Goal: Use online tool/utility: Utilize a website feature to perform a specific function

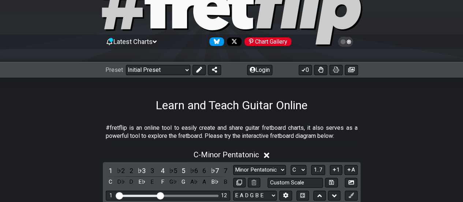
scroll to position [35, 0]
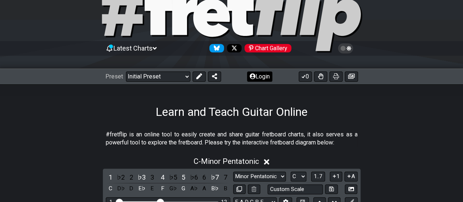
click at [261, 78] on button "Login" at bounding box center [259, 76] width 25 height 10
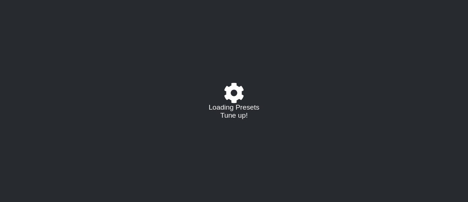
select select "C"
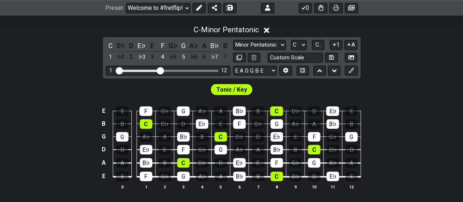
scroll to position [165, 0]
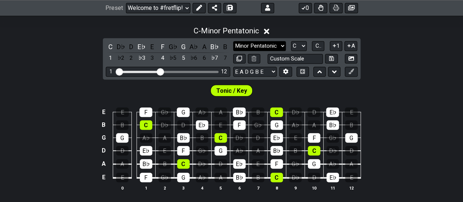
click at [279, 44] on select "Minor Pentatonic Click to edit Minor Pentatonic Major Pentatonic Minor Blues Ma…" at bounding box center [259, 46] width 53 height 10
select select "Minor / Aeolian"
click at [233, 41] on select "Minor Pentatonic Click to edit Minor Pentatonic Major Pentatonic Minor Blues Ma…" at bounding box center [259, 46] width 53 height 10
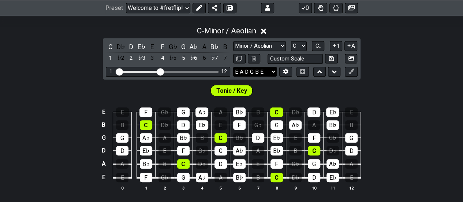
click at [271, 67] on select "E A D G B E E A D G B E E A D G B E B E A D F♯ B A D G C E A D A D G B E E♭ A♭ …" at bounding box center [255, 72] width 44 height 10
click at [233, 67] on select "E A D G B E E A D G B E E A D G B E B E A D F♯ B A D G C E A D A D G B E E♭ A♭ …" at bounding box center [255, 72] width 44 height 10
click at [257, 74] on select "E A D G B E E A D G B E E A D G B E B E A D F♯ B A D G C E A D A D G B E E♭ A♭ …" at bounding box center [255, 72] width 44 height 10
click at [233, 67] on select "E A D G B E E A D G B E E A D G B E B E A D F♯ B A D G C E A D A D G B E E♭ A♭ …" at bounding box center [255, 72] width 44 height 10
click at [274, 69] on select "E A D G B E E A D G B E E A D G B E B E A D F♯ B A D G C E A D A D G B E E♭ A♭ …" at bounding box center [255, 72] width 44 height 10
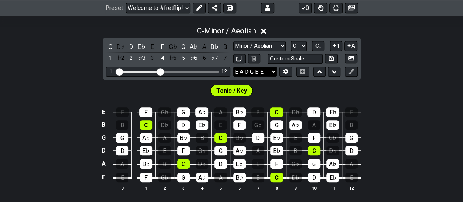
select select "D A D F# A D"
click at [233, 67] on select "E A D G B E E A D G B E E A D G B E B E A D F♯ B A D G C E A D A D G B E E♭ A♭ …" at bounding box center [255, 72] width 44 height 10
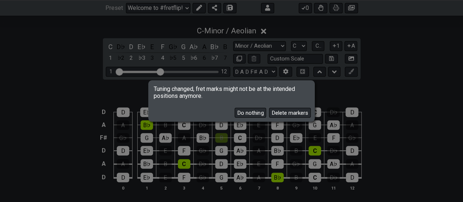
drag, startPoint x: 288, startPoint y: 109, endPoint x: 286, endPoint y: 114, distance: 5.8
click at [286, 114] on button "Delete markers" at bounding box center [290, 113] width 42 height 10
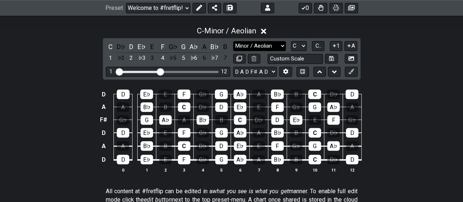
click at [275, 41] on select "Minor Pentatonic Click to edit Minor Pentatonic Major Pentatonic Minor Blues Ma…" at bounding box center [259, 46] width 53 height 10
click at [233, 41] on select "Minor Pentatonic Click to edit Minor Pentatonic Major Pentatonic Minor Blues Ma…" at bounding box center [259, 46] width 53 height 10
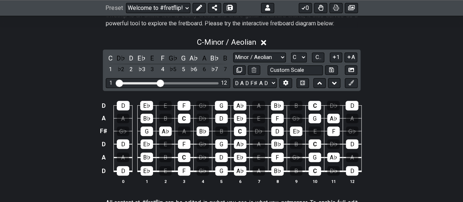
scroll to position [154, 0]
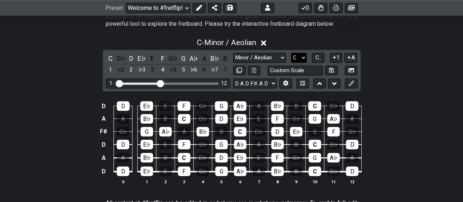
click at [300, 57] on select "A♭ A A♯ B♭ B C C♯ D♭ D D♯ E♭ E F F♯ G♭ G G♯" at bounding box center [299, 58] width 16 height 10
select select "D"
click at [291, 53] on select "A♭ A A♯ B♭ B C C♯ D♭ D D♯ E♭ E F F♯ G♭ G G♯" at bounding box center [299, 58] width 16 height 10
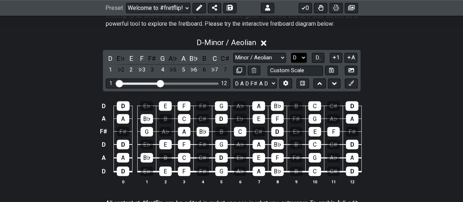
click at [302, 59] on select "A♭ A A♯ B♭ B C C♯ D♭ D D♯ E♭ E F F♯ G♭ G G♯" at bounding box center [299, 58] width 16 height 10
click at [418, 109] on div "D D E♭ E F F♯ G A♭ A B♭ B C C♯ D A A B♭ B C C♯ D E♭ E F F♯ G A♭ A F♯ F♯ G A♭ A …" at bounding box center [231, 142] width 463 height 103
click at [290, 82] on button at bounding box center [285, 83] width 12 height 10
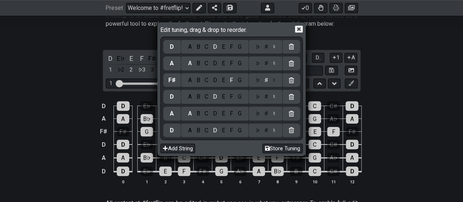
click at [398, 78] on div "Edit tuning, drag & drop to reorder. D A B C D E F G ♭ ♯ ♮ A A B C D E F G ♭ ♯ …" at bounding box center [231, 101] width 463 height 202
click at [299, 28] on icon at bounding box center [299, 29] width 8 height 8
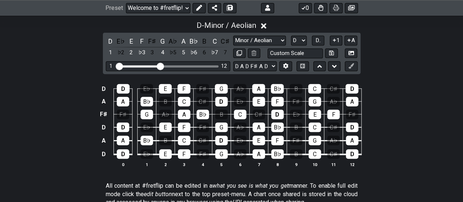
scroll to position [171, 0]
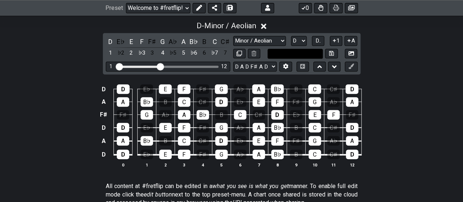
click at [305, 49] on input "text" at bounding box center [295, 54] width 56 height 10
type input "D"
type input "Custom Scale"
click at [319, 64] on icon at bounding box center [319, 66] width 5 height 7
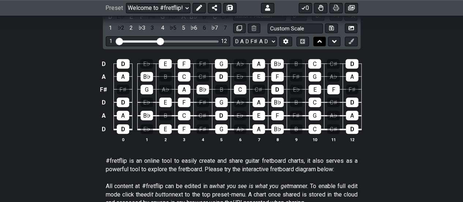
scroll to position [145, 0]
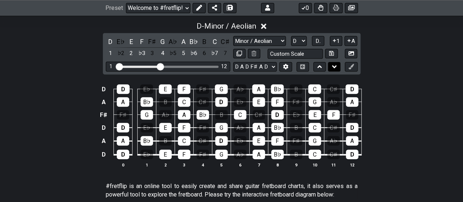
click at [331, 65] on button at bounding box center [334, 67] width 12 height 10
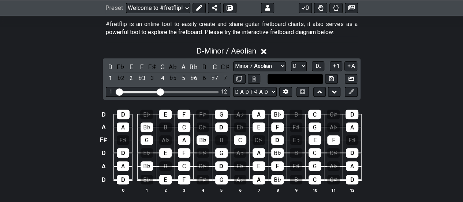
click at [312, 74] on input "text" at bounding box center [295, 79] width 56 height 10
type input "D Minor DADFAD"
click at [331, 78] on icon at bounding box center [331, 78] width 5 height 5
select select "D Minor DADFAD"
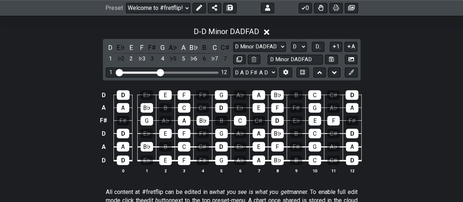
scroll to position [165, 0]
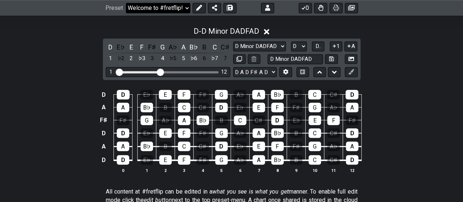
click at [185, 5] on select "Welcome to #fretflip! Initial Preset Custom Preset Minor Pentatonic Major Penta…" at bounding box center [158, 8] width 64 height 10
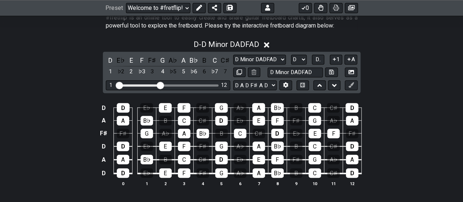
scroll to position [157, 0]
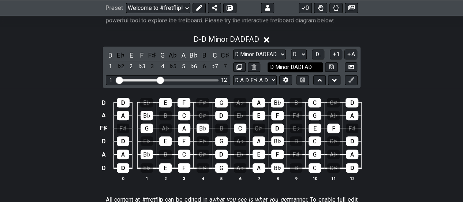
click at [317, 63] on input "D Minor DADFAD" at bounding box center [295, 67] width 56 height 10
click at [272, 57] on select "Minor Pentatonic D Minor DADFAD Minor Pentatonic Major Pentatonic Minor Blues M…" at bounding box center [259, 54] width 53 height 10
click at [396, 48] on div "D - D Minor DADFAD D E♭ E F F♯ G A♭ A B♭ B C C♯ 1 ♭2 2 ♭3 3 4 ♭5 5 ♭6 6 ♭7 7 Mi…" at bounding box center [231, 110] width 463 height 161
drag, startPoint x: 414, startPoint y: 55, endPoint x: 163, endPoint y: -44, distance: 270.2
click at [163, 0] on html "Latest Charts Chart Gallery The Internet Guitar fretboard tool - view and edit …" at bounding box center [231, 166] width 463 height 646
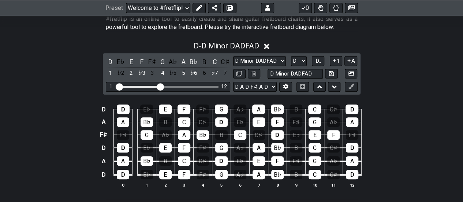
scroll to position [150, 0]
